Goal: Task Accomplishment & Management: Manage account settings

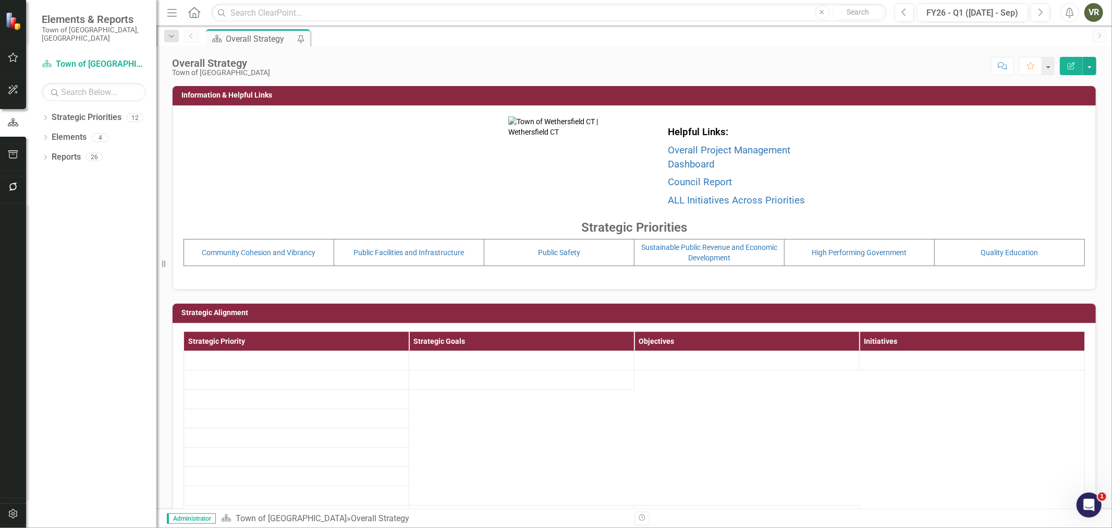
click at [8, 518] on button "button" at bounding box center [13, 514] width 23 height 22
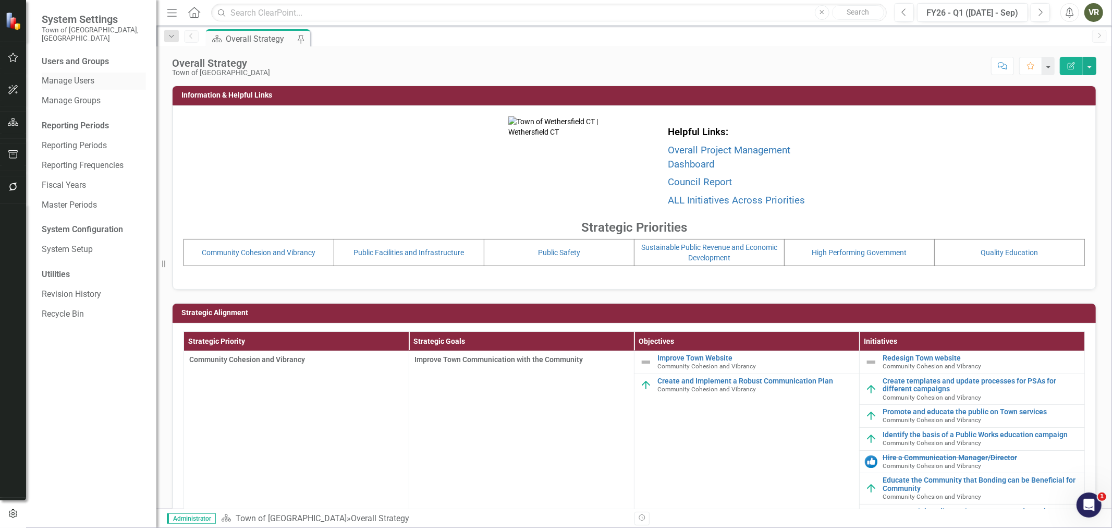
click at [68, 75] on link "Manage Users" at bounding box center [94, 81] width 104 height 12
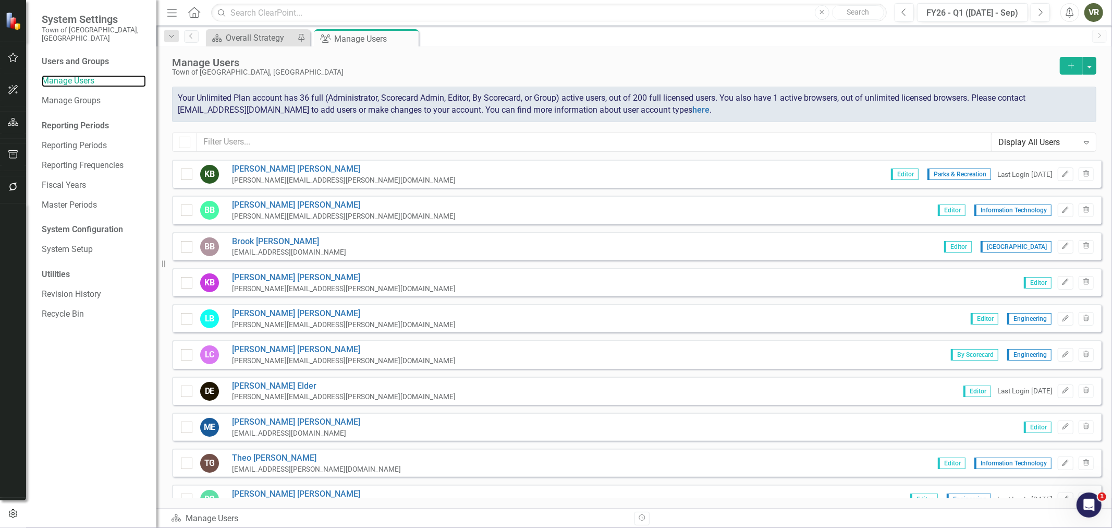
checkbox input "false"
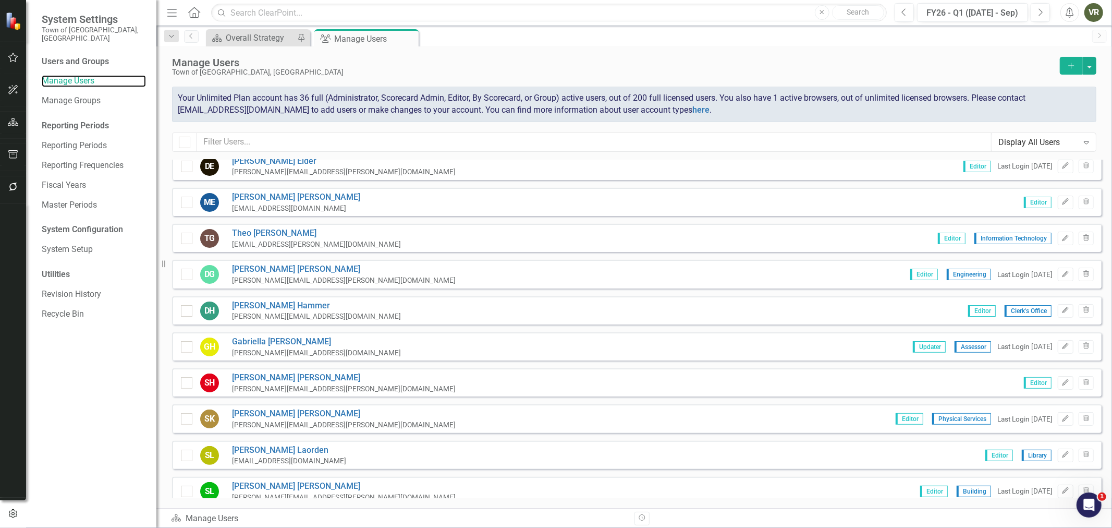
scroll to position [231, 0]
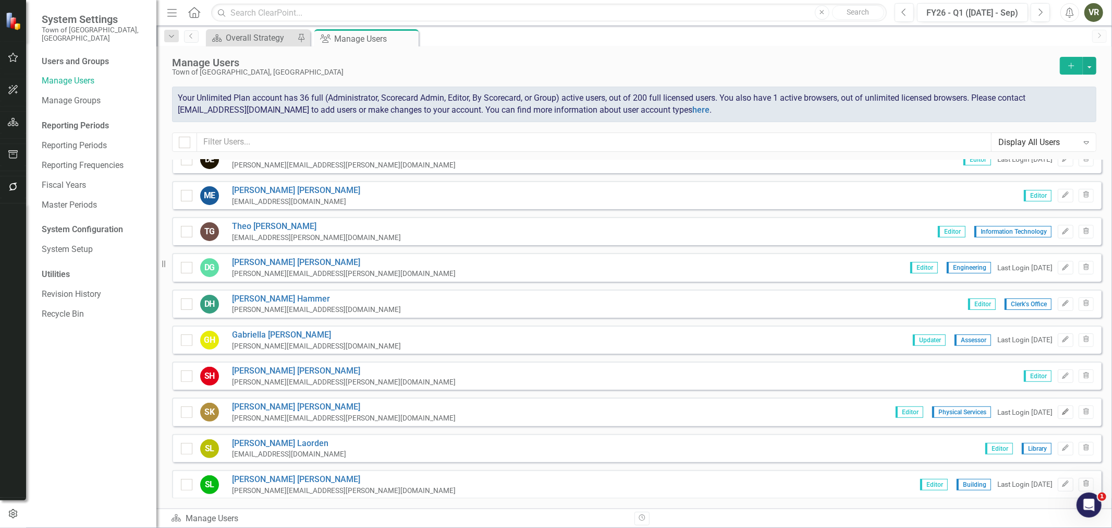
click at [1061, 409] on icon "Edit" at bounding box center [1065, 412] width 8 height 6
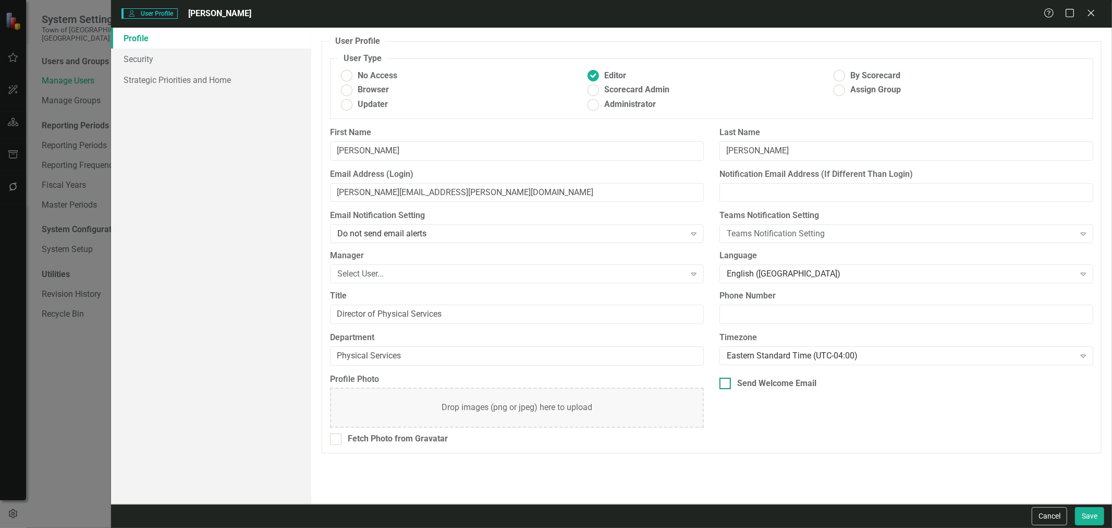
click at [727, 382] on div at bounding box center [724, 382] width 11 height 11
click at [726, 382] on input "Send Welcome Email" at bounding box center [722, 380] width 7 height 7
checkbox input "true"
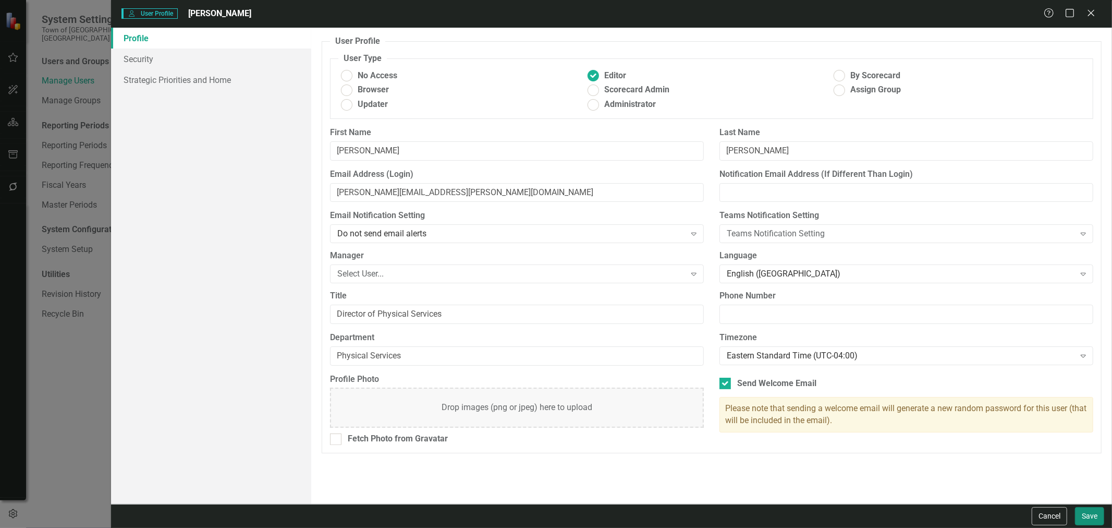
click at [1081, 516] on button "Save" at bounding box center [1089, 516] width 29 height 18
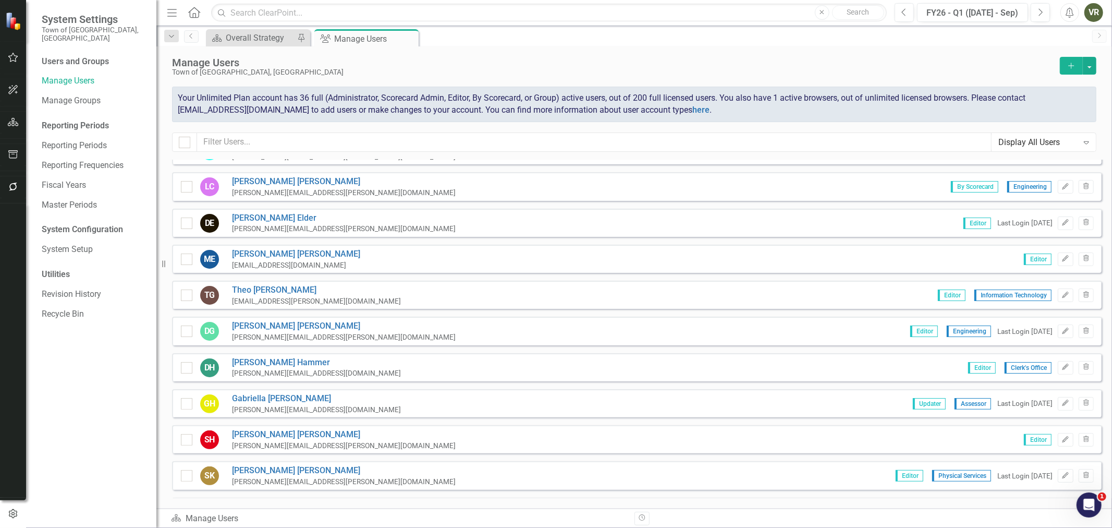
scroll to position [0, 0]
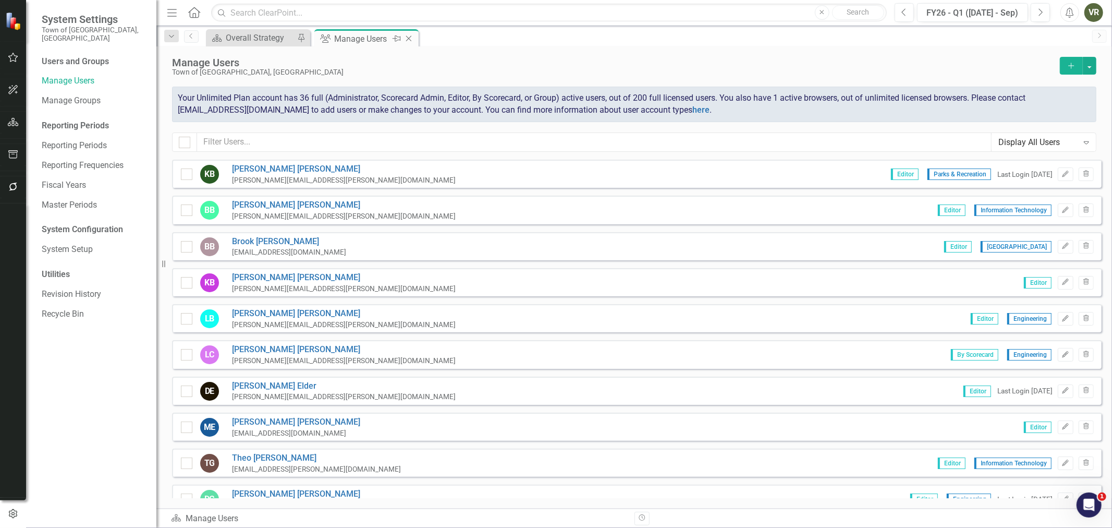
click at [411, 38] on icon "Close" at bounding box center [408, 38] width 10 height 8
